Goal: Information Seeking & Learning: Compare options

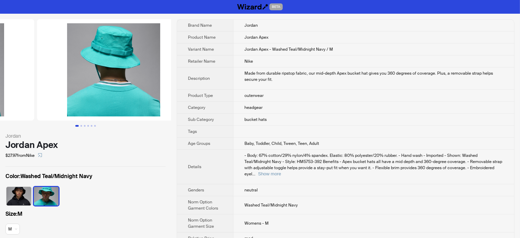
drag, startPoint x: 95, startPoint y: 78, endPoint x: 9, endPoint y: 99, distance: 88.3
click at [12, 98] on ul at bounding box center [85, 69] width 171 height 101
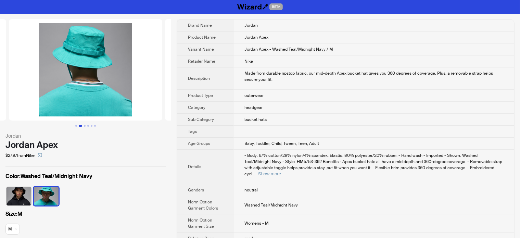
drag, startPoint x: 111, startPoint y: 75, endPoint x: 17, endPoint y: 83, distance: 94.1
click at [17, 83] on img at bounding box center [85, 69] width 153 height 101
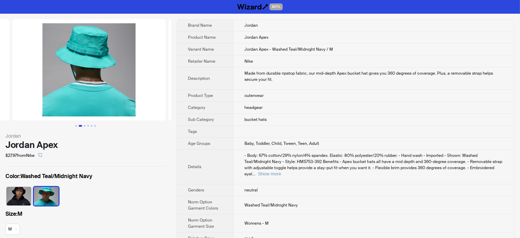
drag, startPoint x: 22, startPoint y: 89, endPoint x: 131, endPoint y: 90, distance: 109.3
click at [133, 90] on ul at bounding box center [85, 69] width 171 height 101
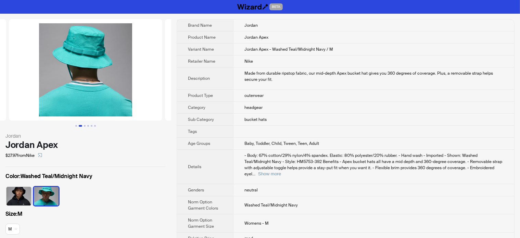
click at [40, 87] on img at bounding box center [85, 69] width 153 height 101
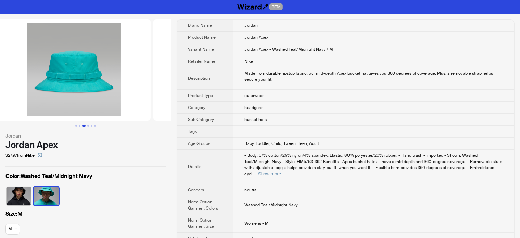
drag, startPoint x: 135, startPoint y: 84, endPoint x: 20, endPoint y: 99, distance: 116.3
click at [20, 99] on ul at bounding box center [85, 69] width 171 height 101
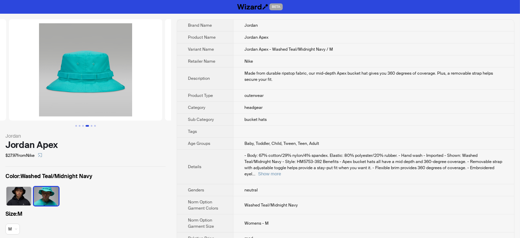
click at [147, 94] on ul at bounding box center [85, 69] width 171 height 101
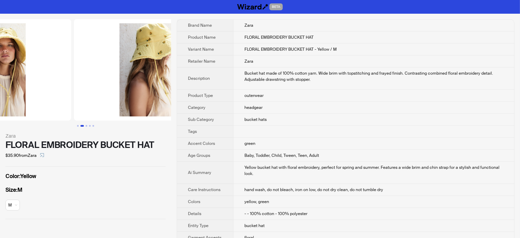
drag, startPoint x: 121, startPoint y: 86, endPoint x: 25, endPoint y: 107, distance: 98.8
click at [25, 107] on ul at bounding box center [85, 69] width 171 height 101
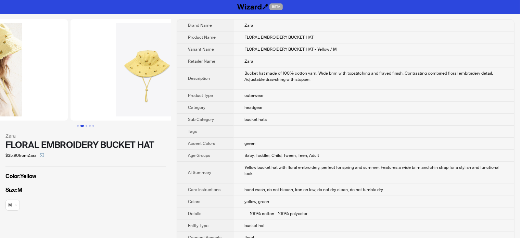
drag, startPoint x: 116, startPoint y: 100, endPoint x: 40, endPoint y: 103, distance: 76.5
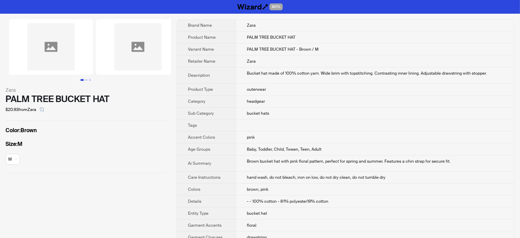
click at [79, 73] on img at bounding box center [51, 46] width 84 height 55
drag, startPoint x: 91, startPoint y: 73, endPoint x: 116, endPoint y: 72, distance: 25.0
click at [107, 73] on ul at bounding box center [85, 46] width 171 height 55
click at [119, 72] on img at bounding box center [138, 46] width 84 height 55
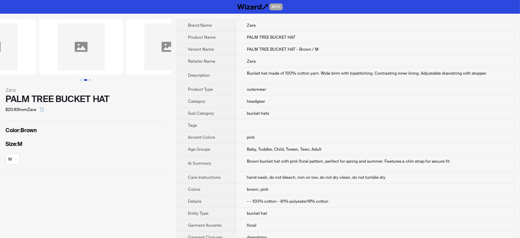
drag, startPoint x: 149, startPoint y: 63, endPoint x: 70, endPoint y: 68, distance: 79.7
click at [69, 68] on img at bounding box center [81, 46] width 84 height 55
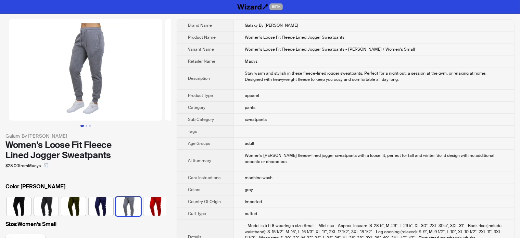
scroll to position [0, 4]
